Goal: Task Accomplishment & Management: Manage account settings

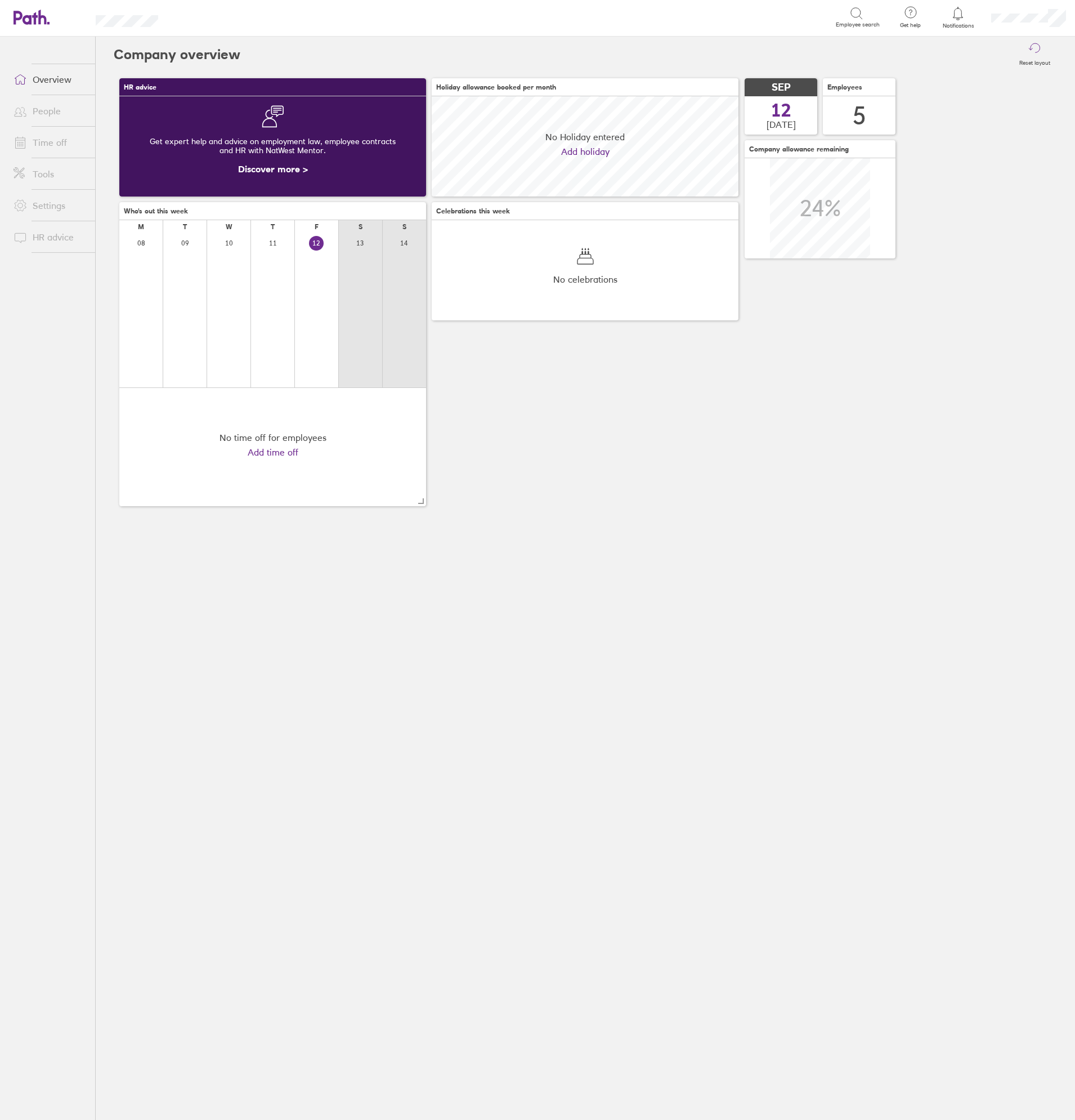
scroll to position [101, 307]
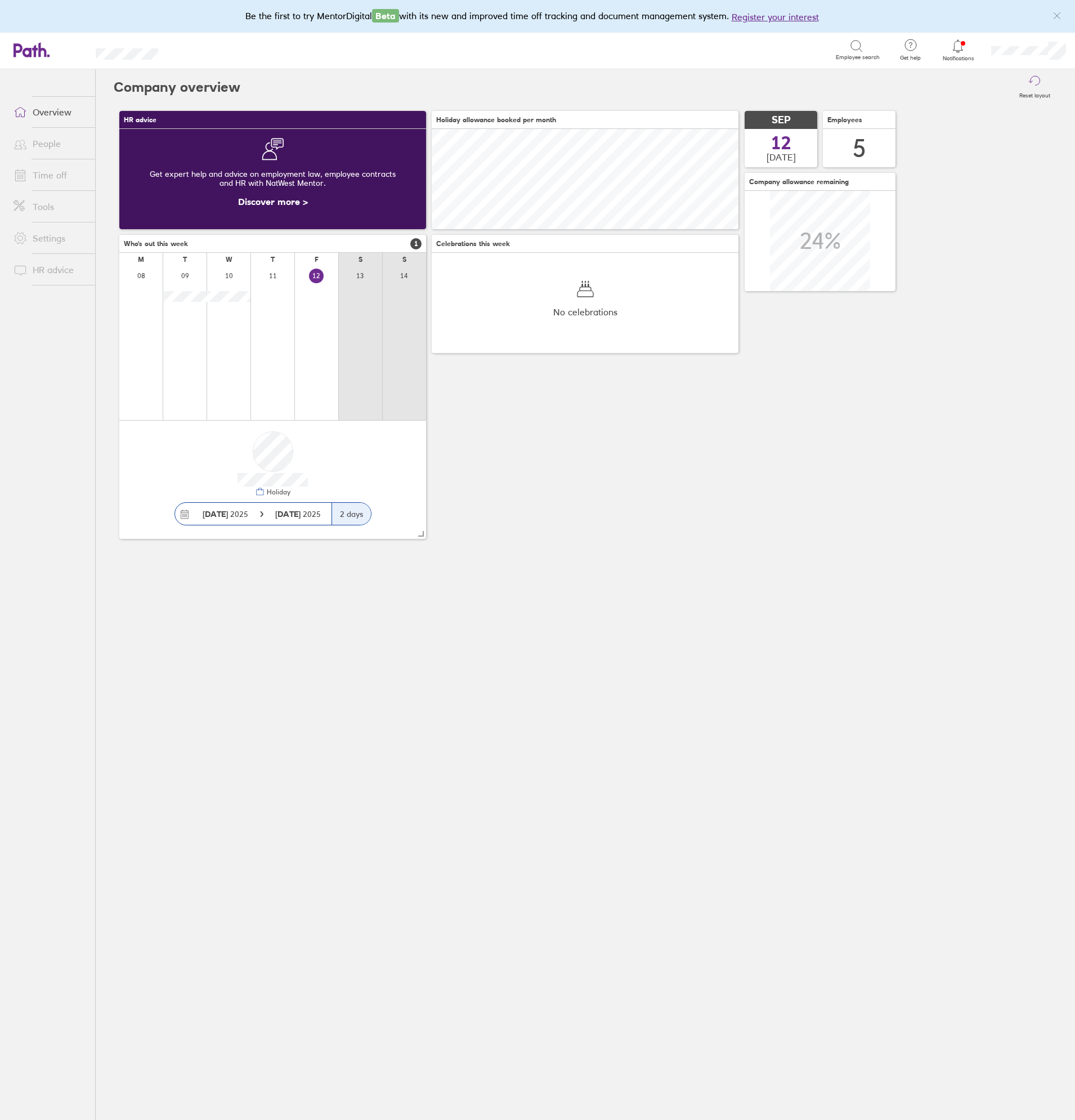
click at [55, 178] on link "Time off" at bounding box center [49, 175] width 90 height 22
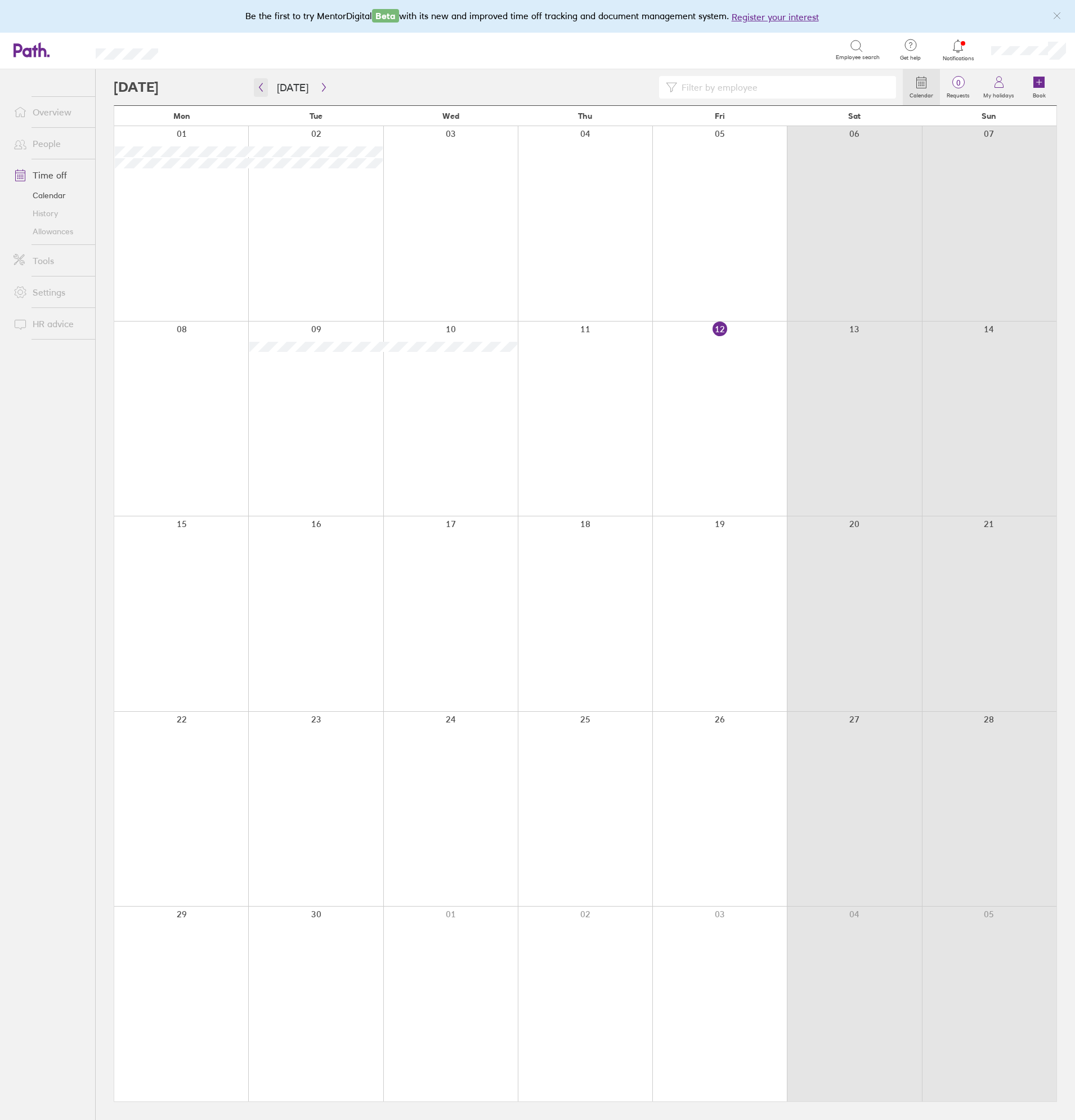
click at [261, 85] on icon "button" at bounding box center [261, 87] width 9 height 9
